Goal: Complete application form

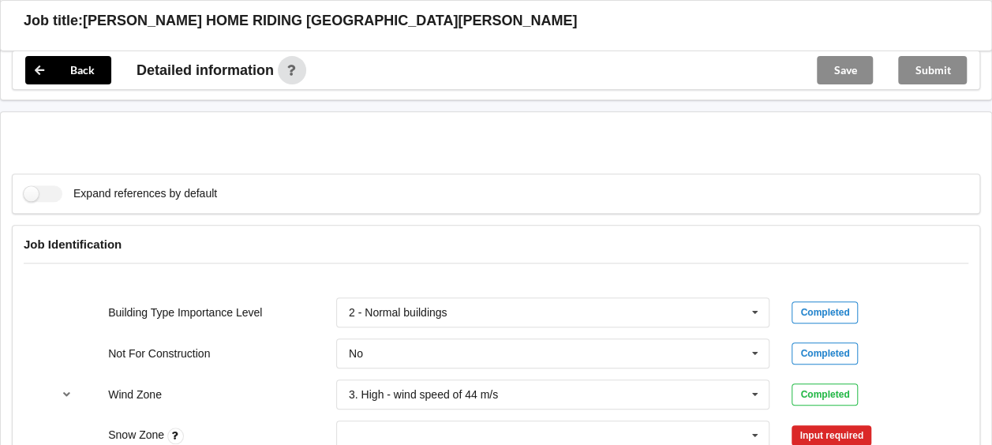
scroll to position [631, 0]
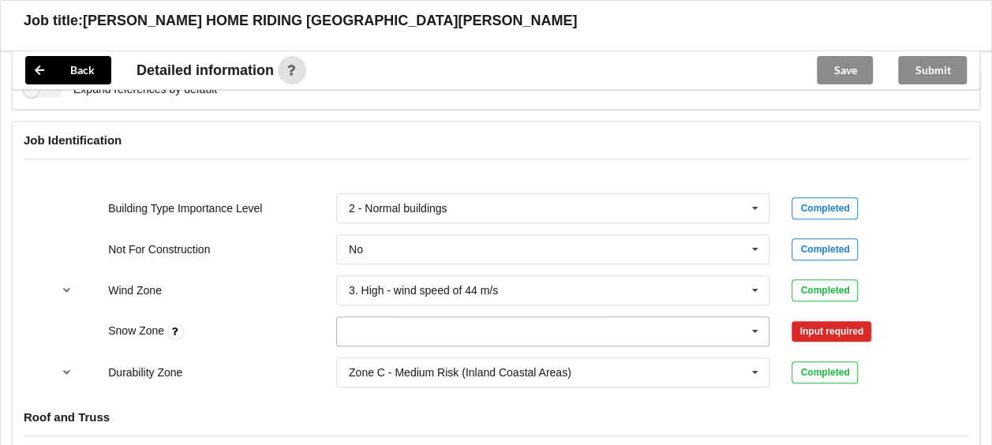
click at [754, 327] on icon at bounding box center [755, 331] width 24 height 29
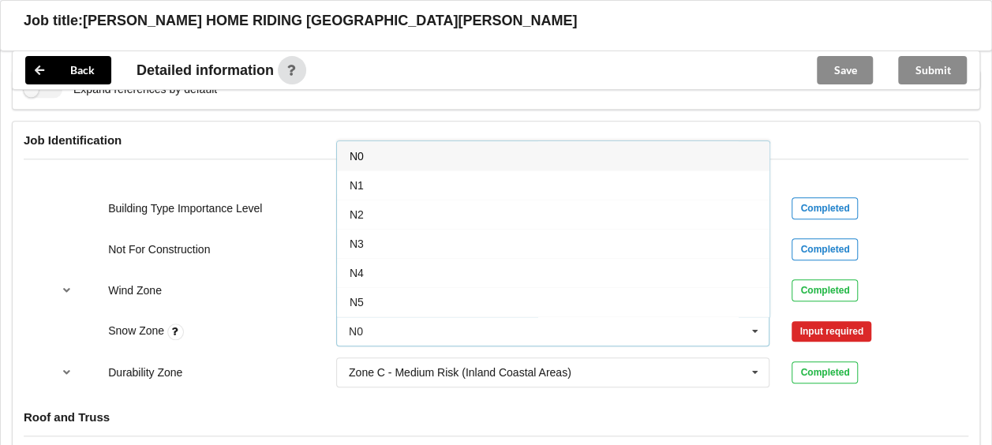
click at [363, 150] on div "N0" at bounding box center [553, 155] width 432 height 29
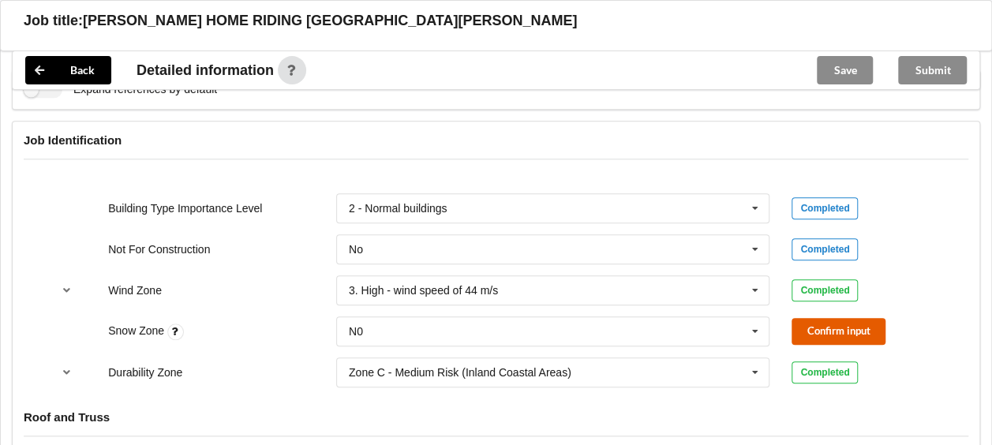
click at [808, 333] on button "Confirm input" at bounding box center [838, 331] width 94 height 26
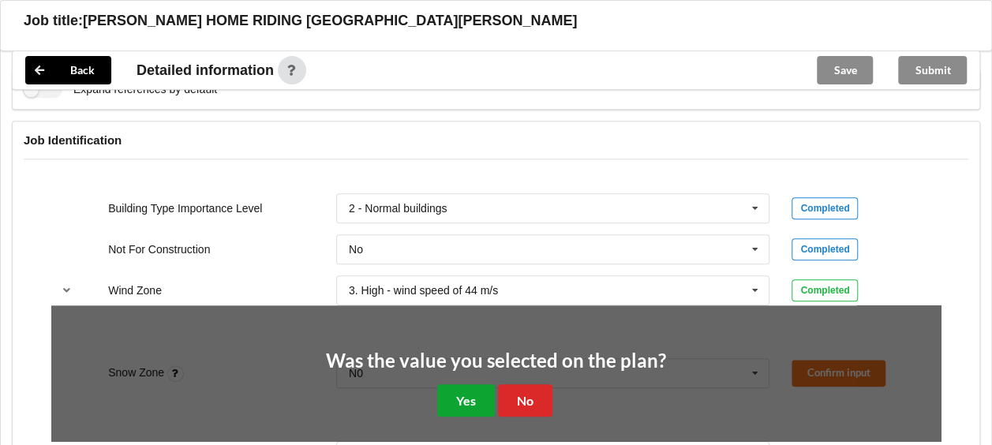
click at [458, 397] on button "Yes" at bounding box center [466, 400] width 58 height 32
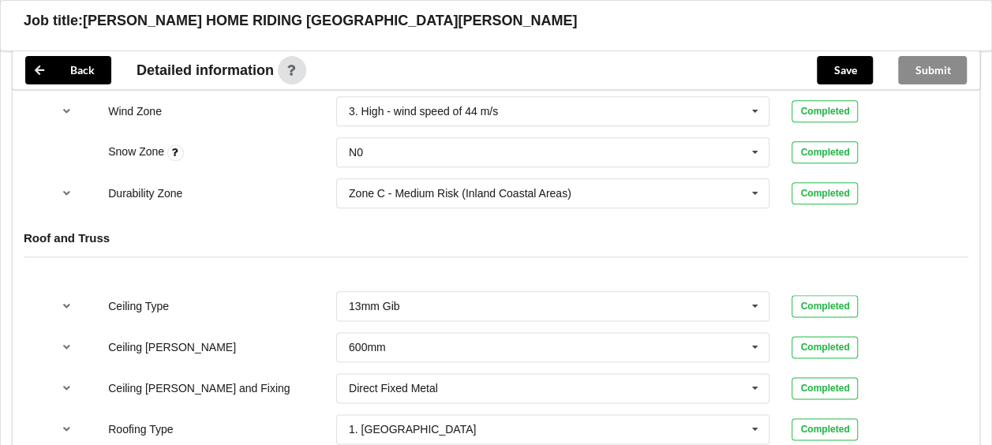
scroll to position [947, 0]
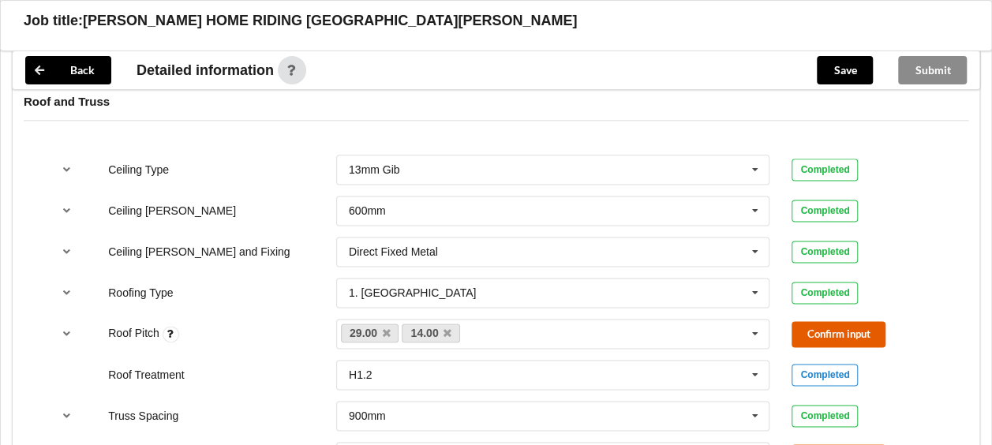
click at [828, 335] on button "Confirm input" at bounding box center [838, 334] width 94 height 26
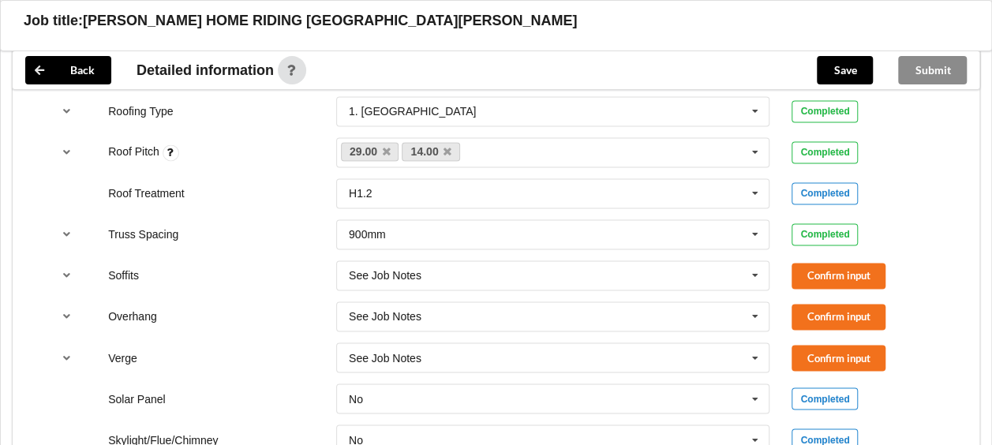
scroll to position [1183, 0]
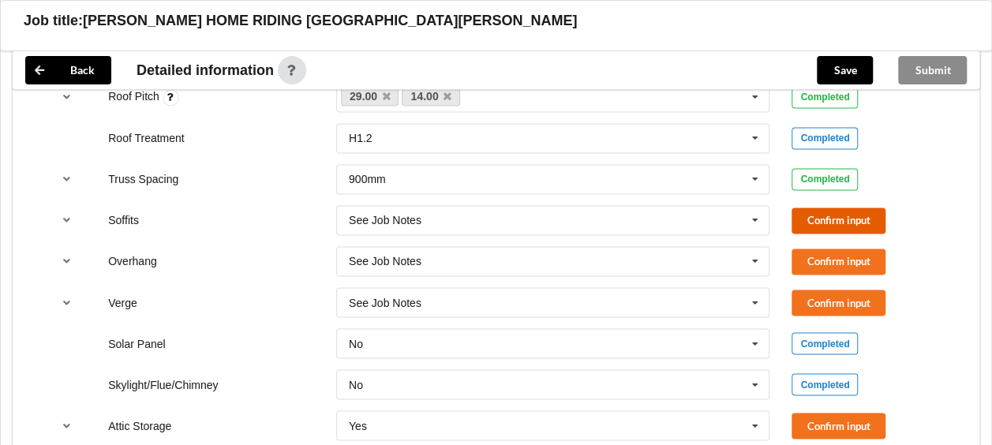
click at [824, 213] on button "Confirm input" at bounding box center [838, 221] width 94 height 26
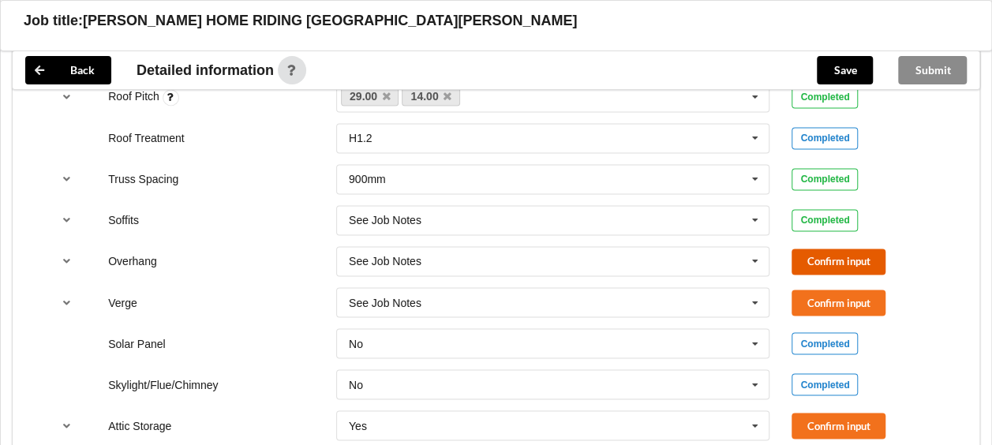
click at [822, 261] on button "Confirm input" at bounding box center [838, 262] width 94 height 26
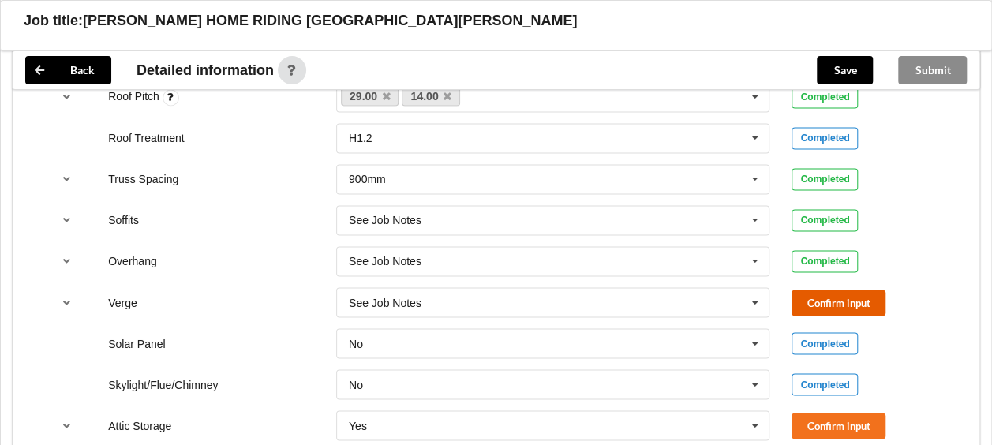
click at [822, 291] on button "Confirm input" at bounding box center [838, 303] width 94 height 26
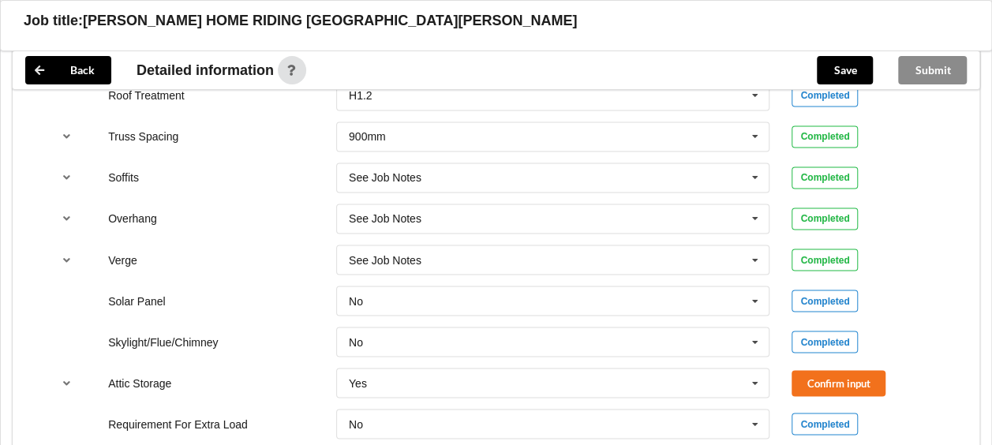
scroll to position [1262, 0]
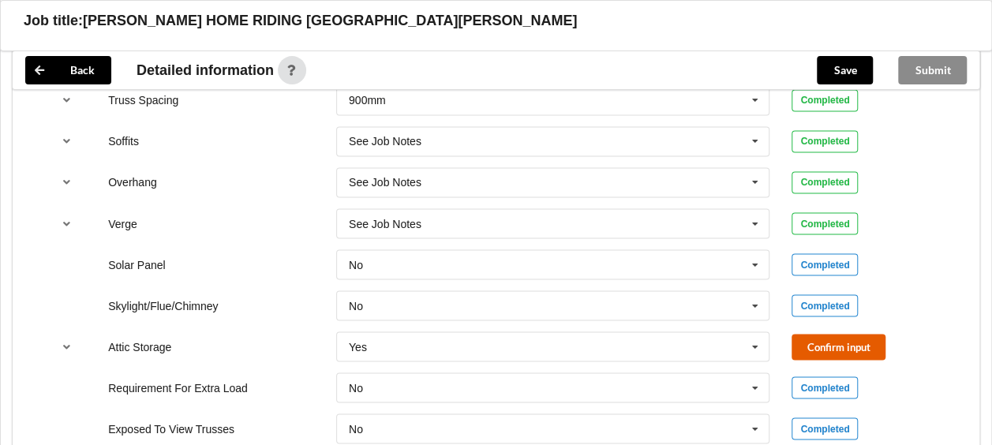
click at [831, 336] on button "Confirm input" at bounding box center [838, 347] width 94 height 26
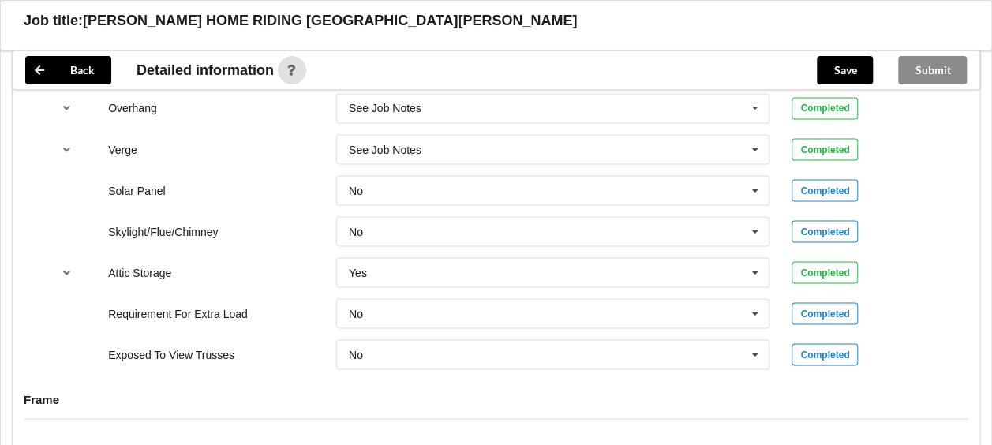
scroll to position [1499, 0]
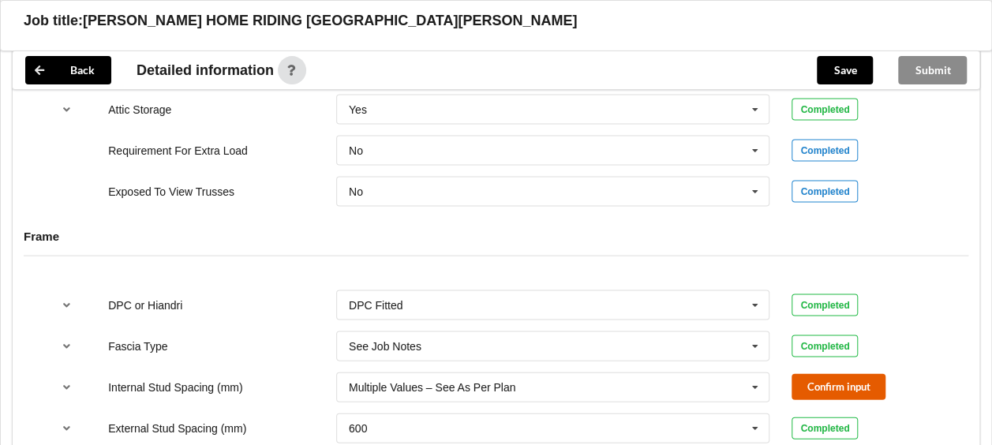
click at [841, 374] on button "Confirm input" at bounding box center [838, 387] width 94 height 26
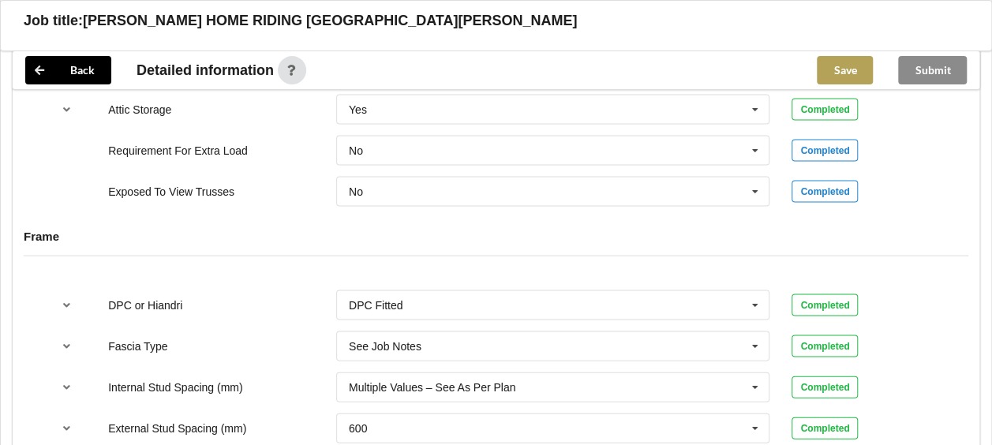
click at [844, 79] on button "Save" at bounding box center [845, 70] width 56 height 28
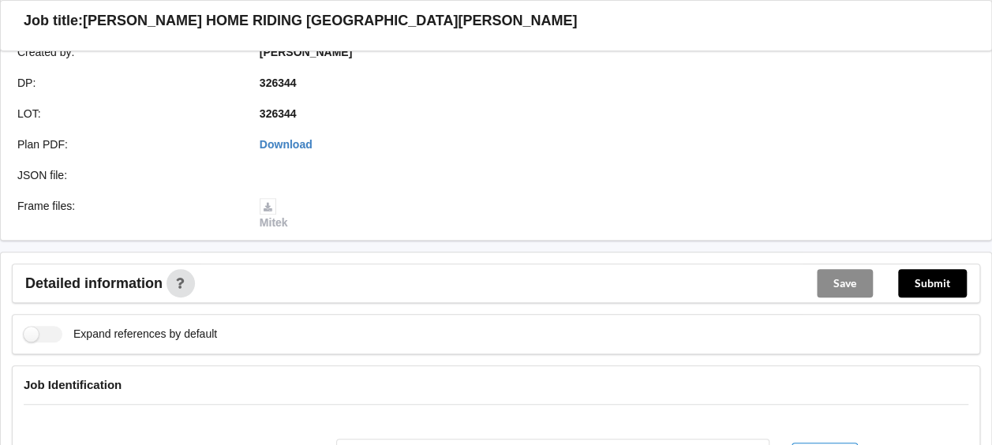
scroll to position [316, 0]
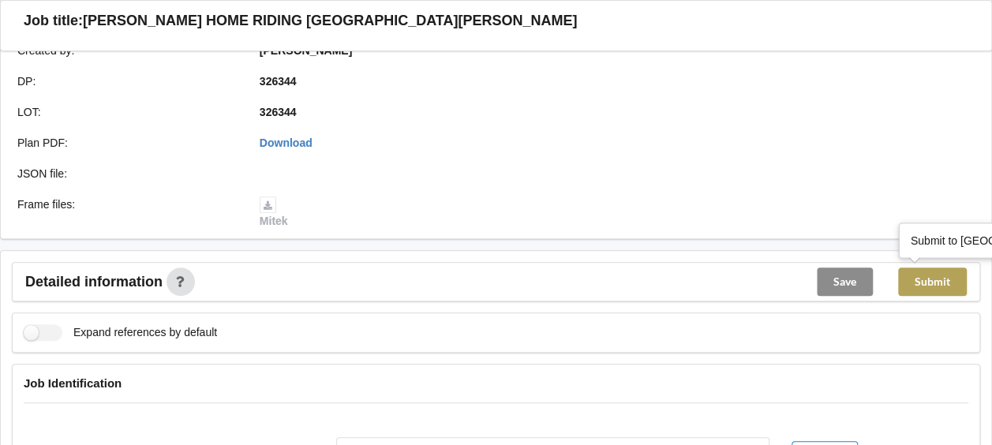
click at [940, 279] on button "Submit" at bounding box center [932, 281] width 69 height 28
